Goal: Download file/media

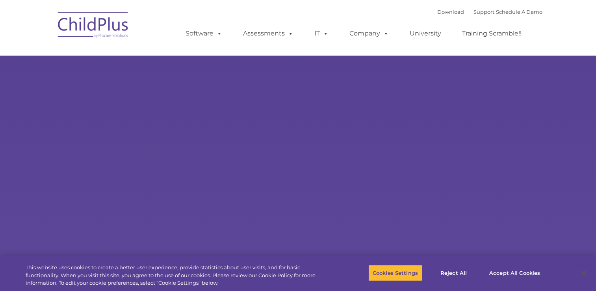
select select "MEDIUM"
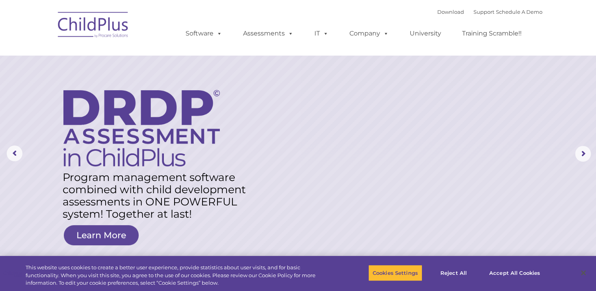
click at [100, 25] on img at bounding box center [93, 25] width 79 height 39
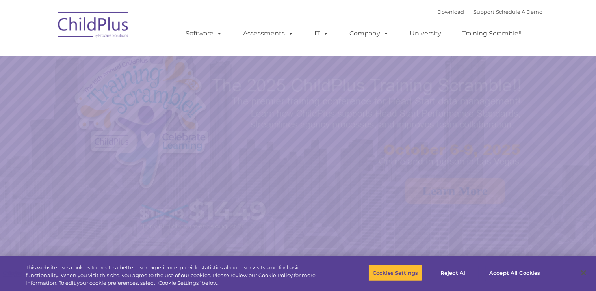
select select "MEDIUM"
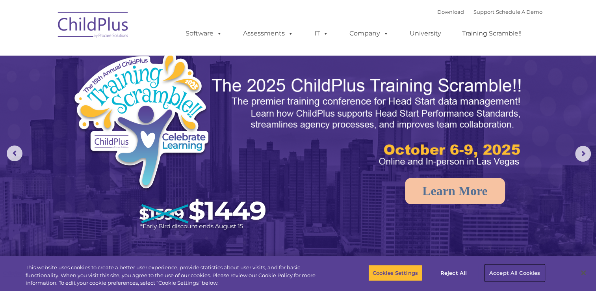
click at [522, 272] on button "Accept All Cookies" at bounding box center [515, 273] width 60 height 17
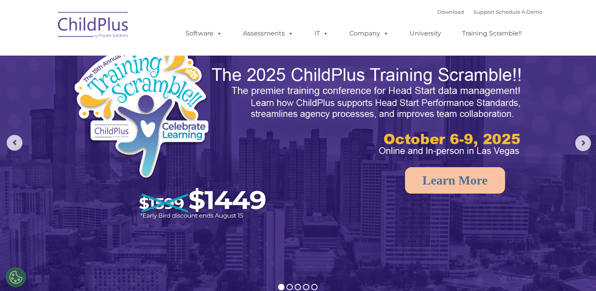
scroll to position [14, 0]
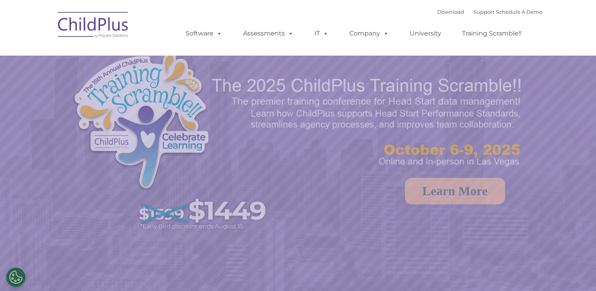
select select "MEDIUM"
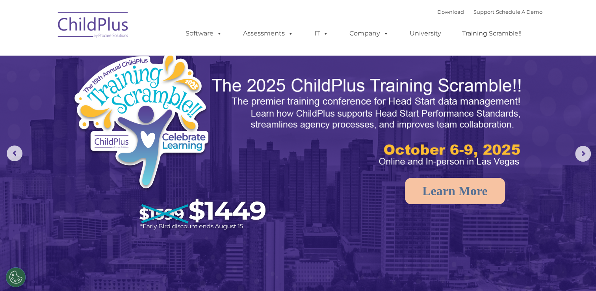
scroll to position [4, 0]
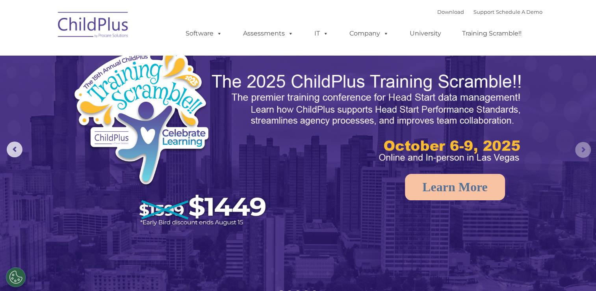
click at [583, 155] on rs-arrow at bounding box center [584, 150] width 16 height 16
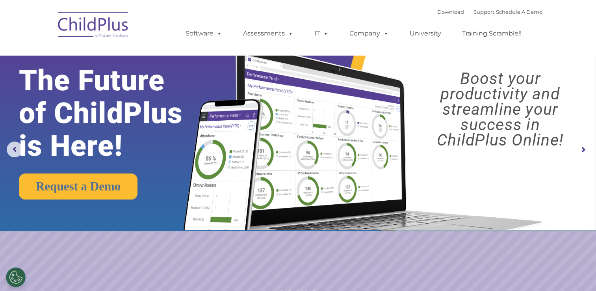
click at [583, 155] on rs-arrow at bounding box center [584, 150] width 16 height 16
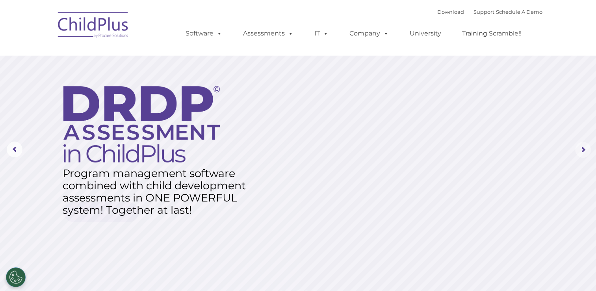
click at [583, 155] on rs-arrow at bounding box center [584, 150] width 16 height 16
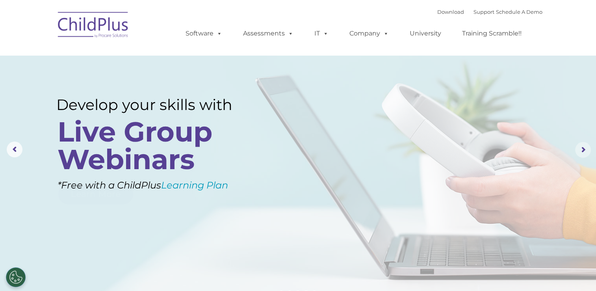
click at [583, 155] on rs-arrow at bounding box center [584, 150] width 16 height 16
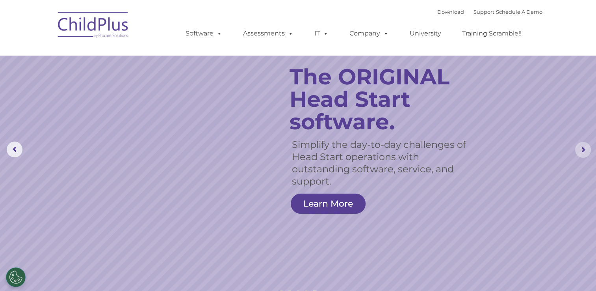
click at [583, 155] on rs-arrow at bounding box center [584, 150] width 16 height 16
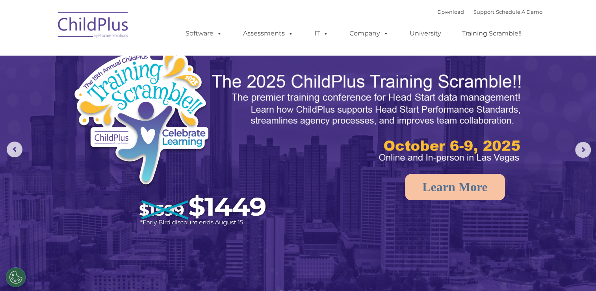
scroll to position [178, 0]
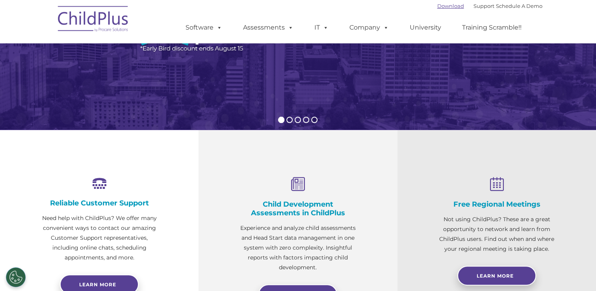
click at [438, 3] on link "Download" at bounding box center [451, 6] width 27 height 6
